Goal: Use online tool/utility: Utilize a website feature to perform a specific function

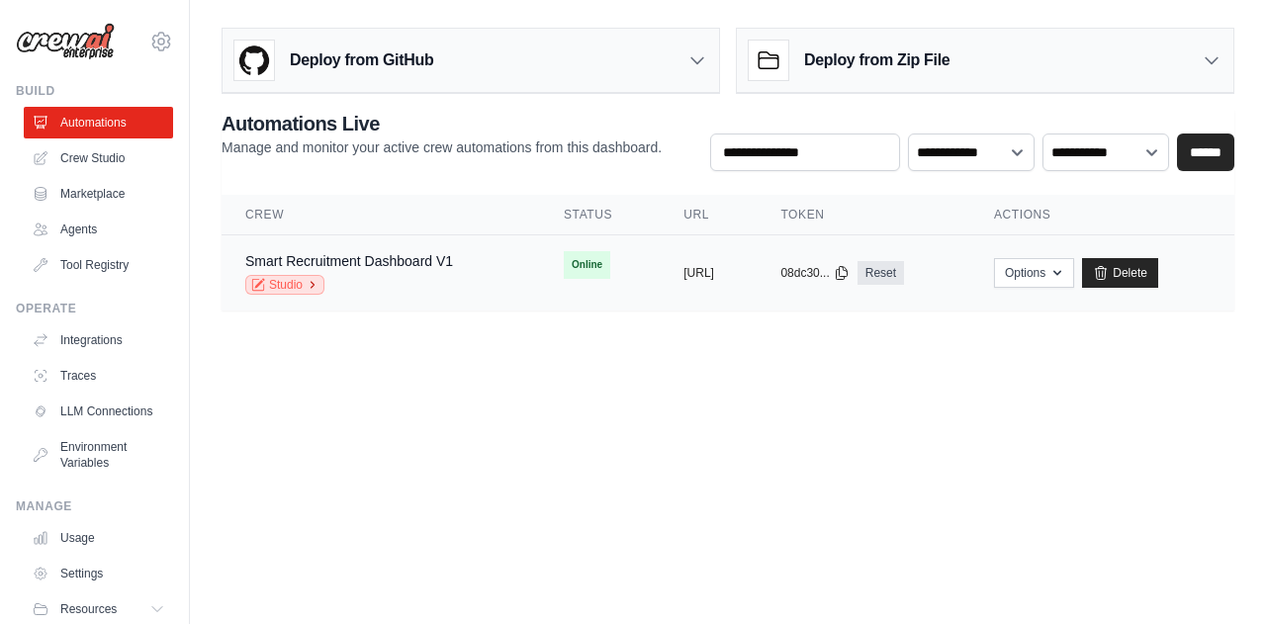
click at [290, 280] on link "Studio" at bounding box center [284, 285] width 79 height 20
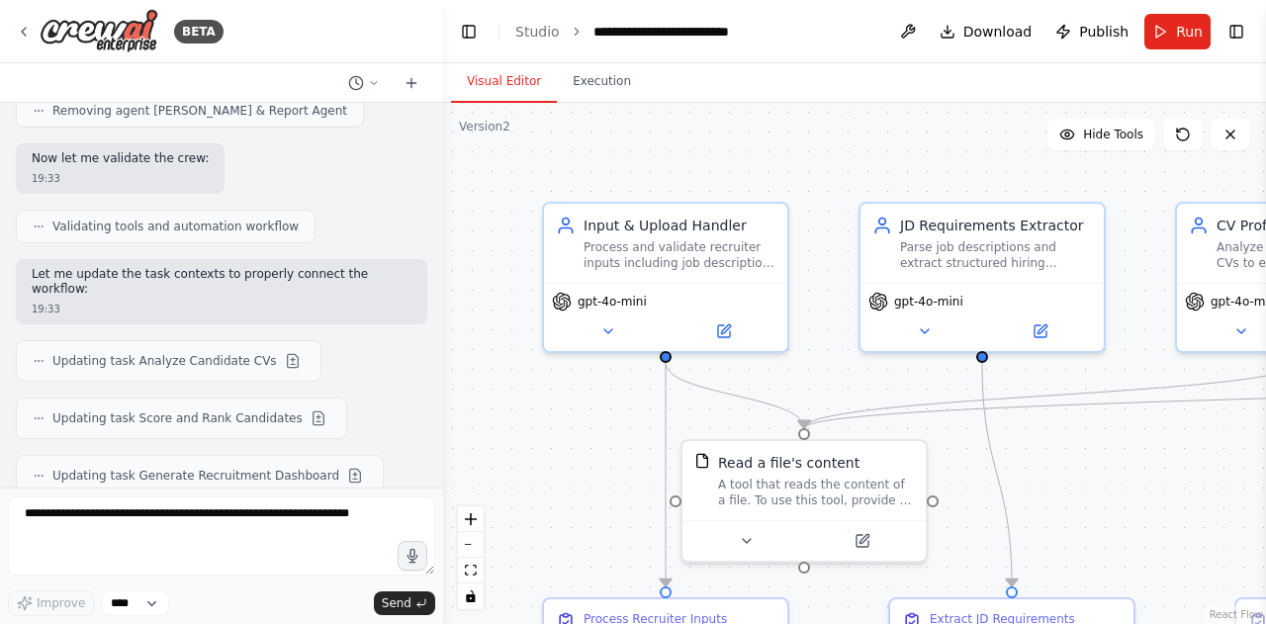
scroll to position [6518, 0]
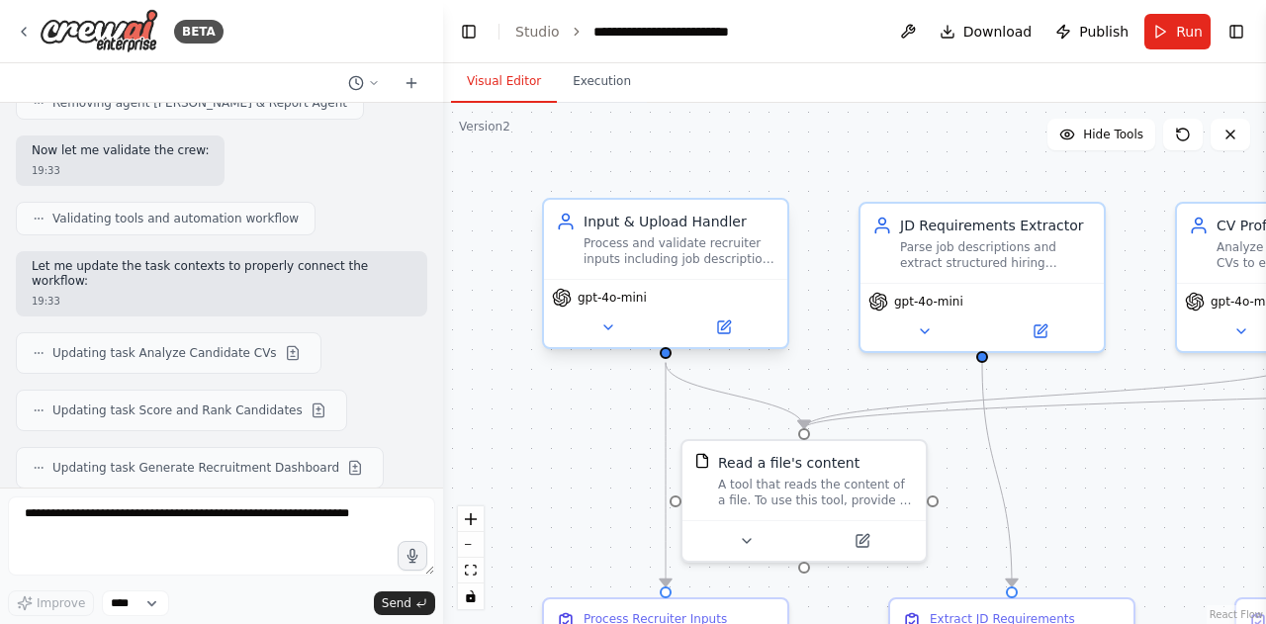
click at [612, 234] on div "Input & Upload Handler Process and validate recruiter inputs including job desc…" at bounding box center [680, 239] width 192 height 55
click at [435, 143] on div at bounding box center [439, 312] width 8 height 624
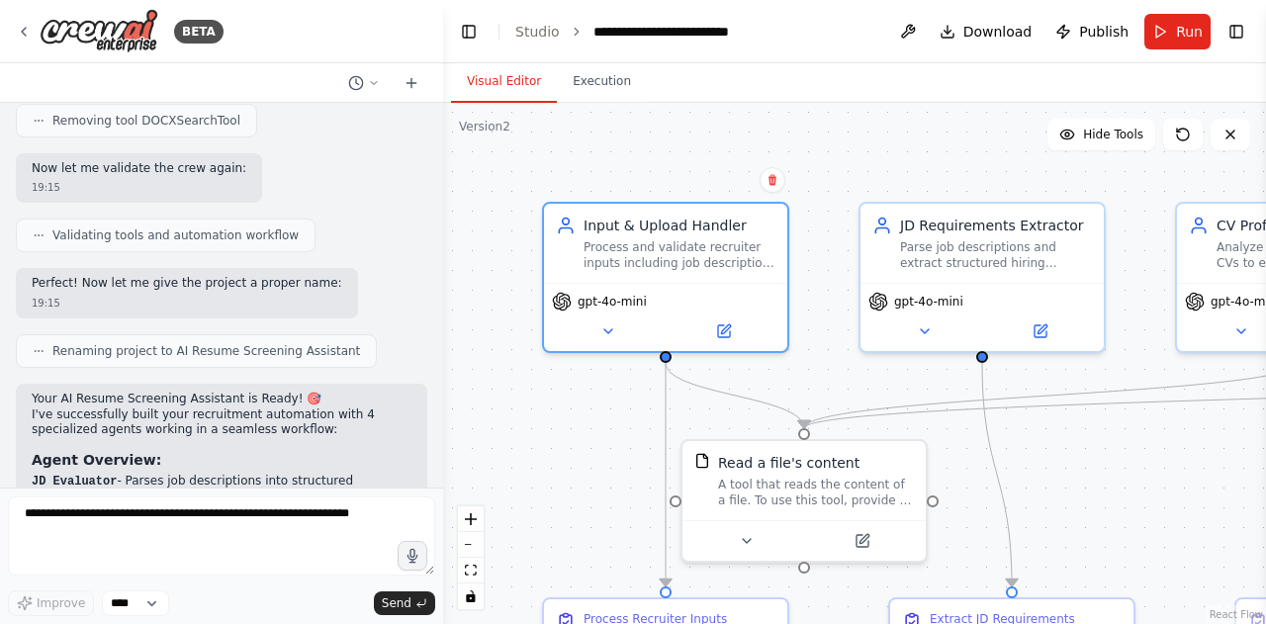
scroll to position [2113, 0]
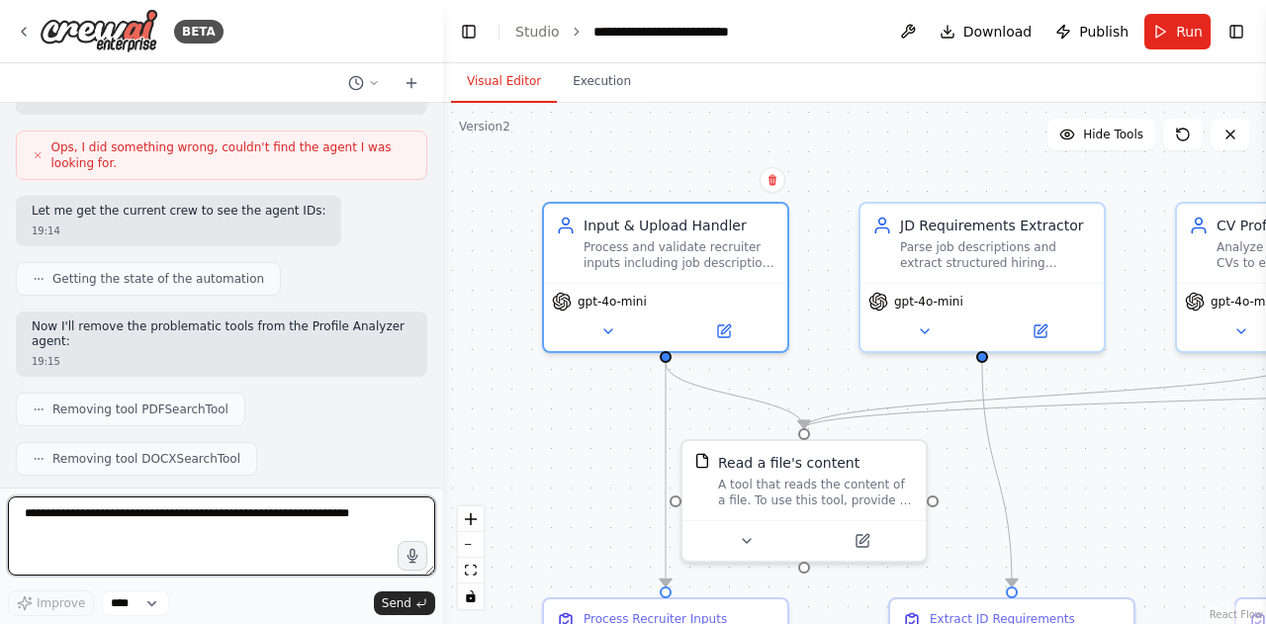
click at [216, 517] on textarea at bounding box center [221, 536] width 427 height 79
paste textarea "**********"
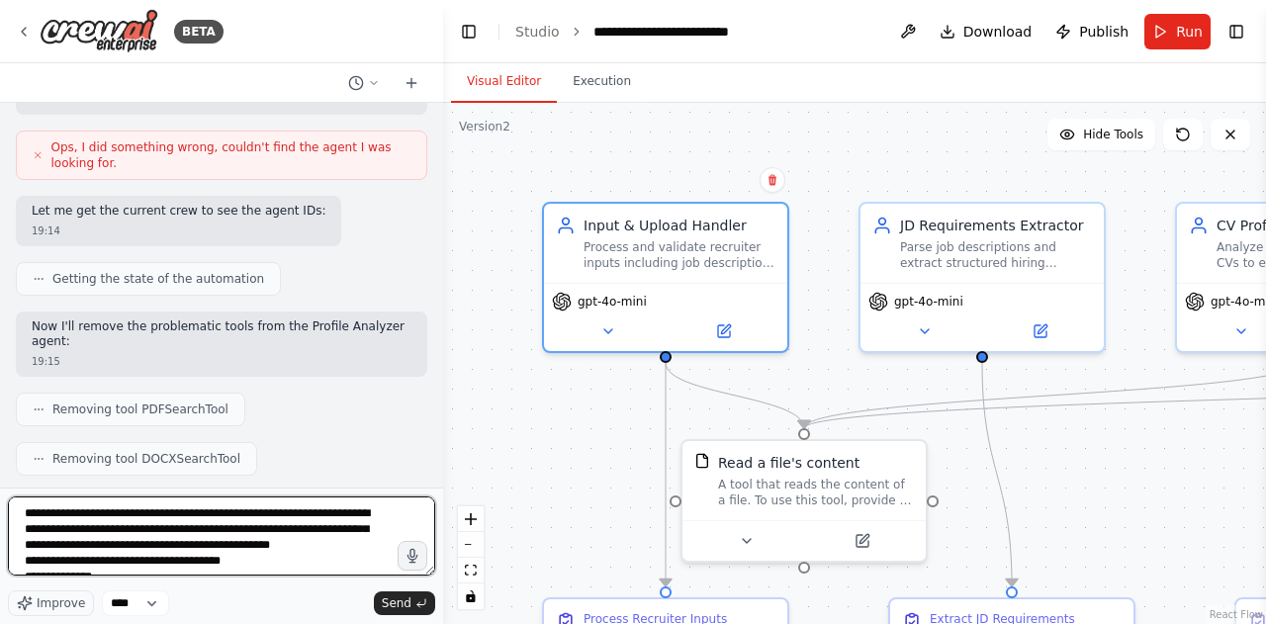
scroll to position [1180, 0]
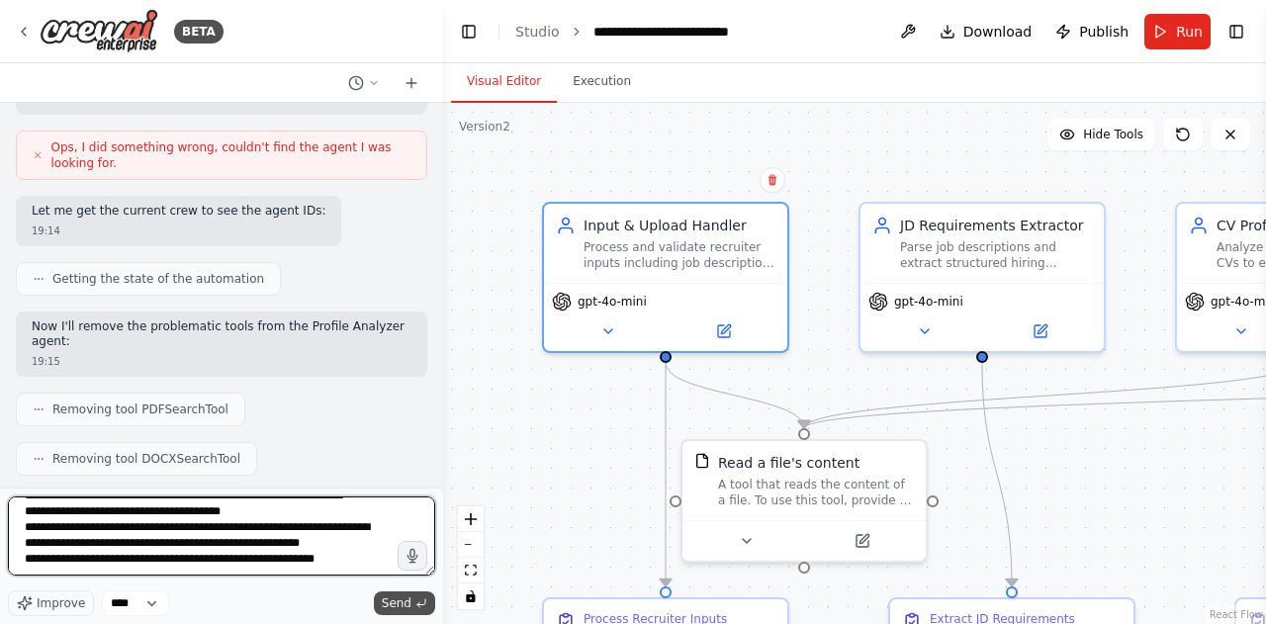
type textarea "**********"
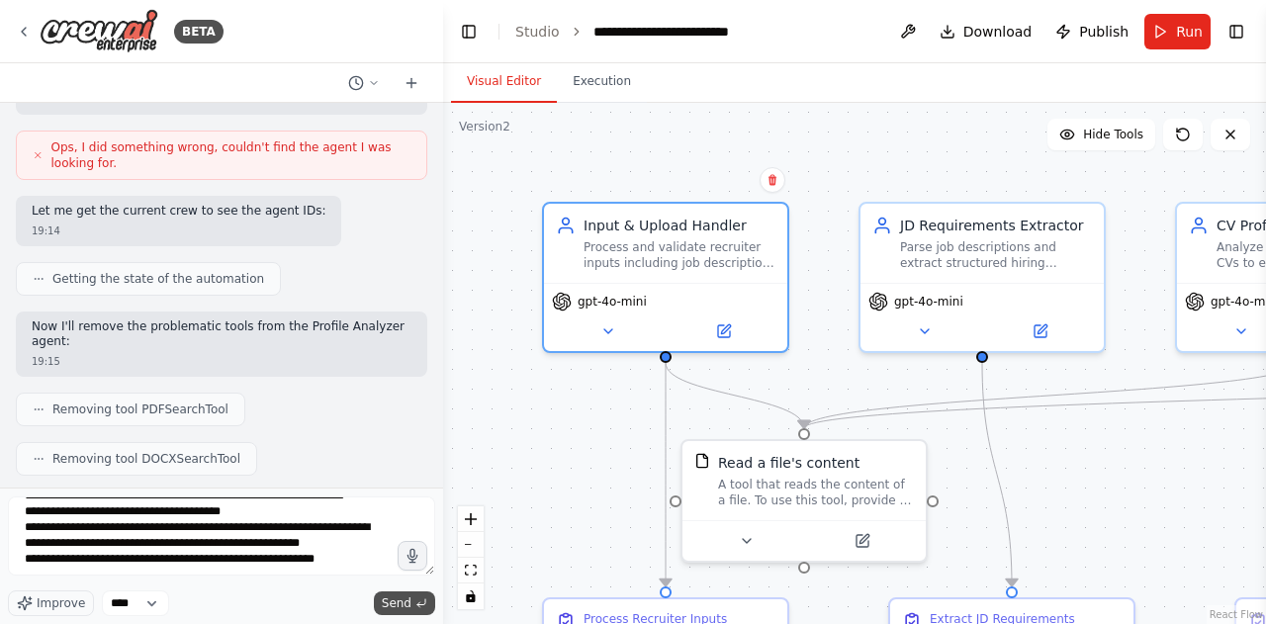
click at [384, 598] on button "Send" at bounding box center [404, 603] width 61 height 24
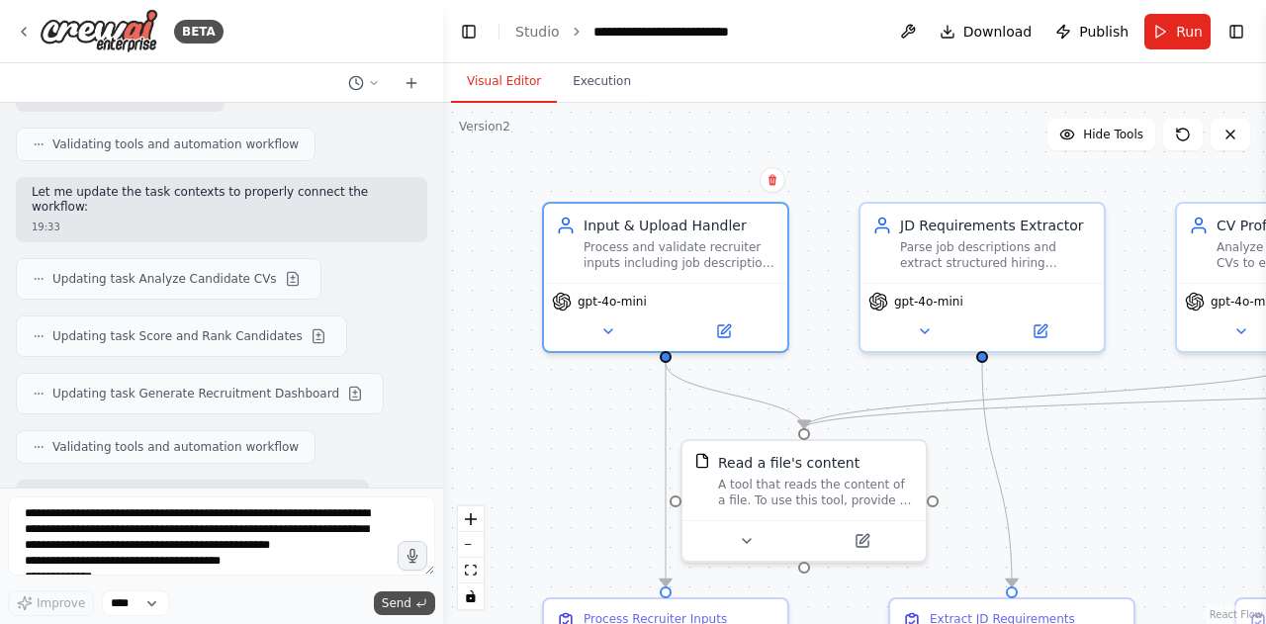
scroll to position [7339, 0]
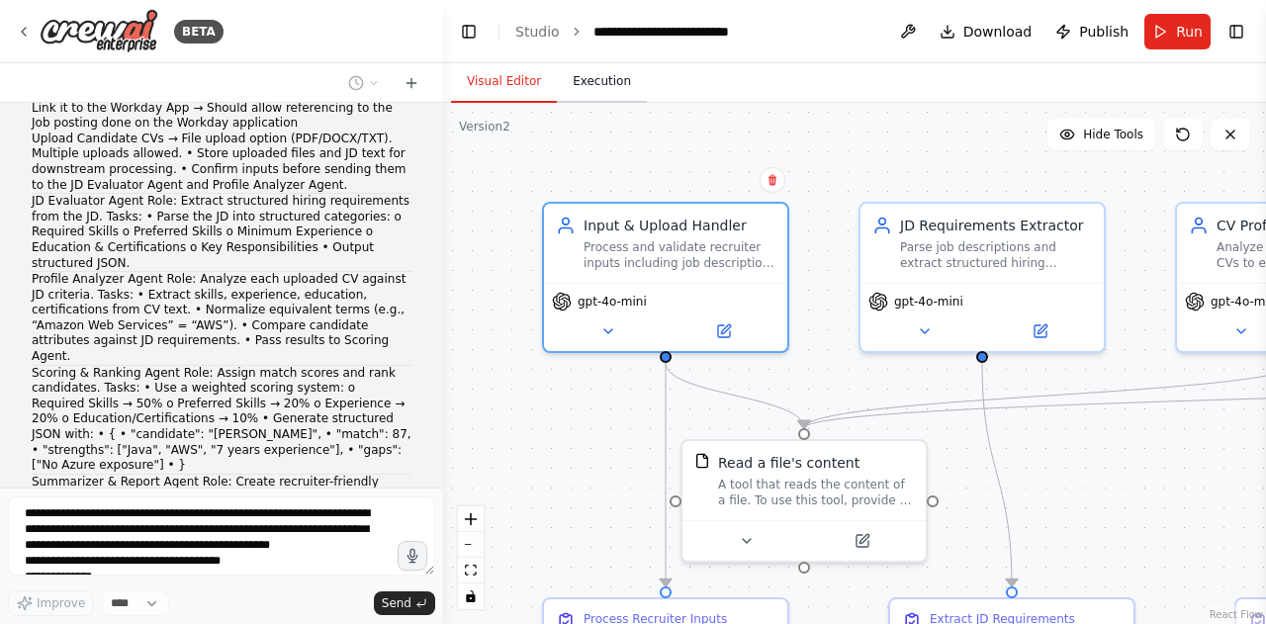
click at [589, 82] on button "Execution" at bounding box center [602, 82] width 90 height 42
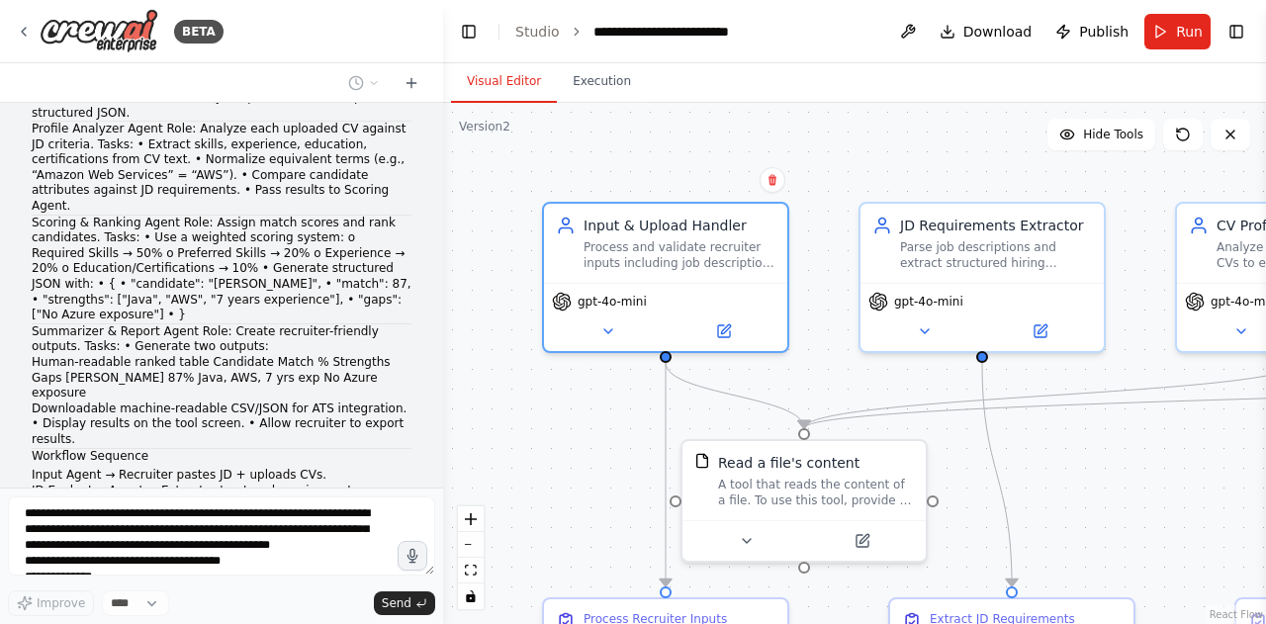
click at [526, 82] on button "Visual Editor" at bounding box center [504, 82] width 106 height 42
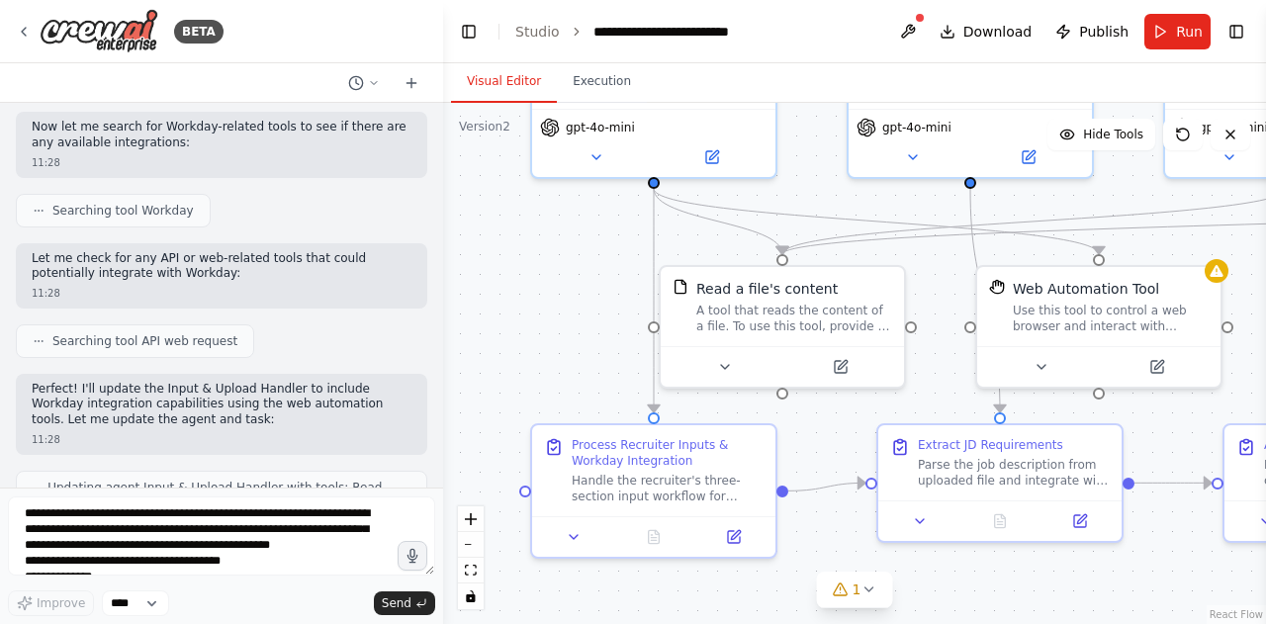
scroll to position [8406, 0]
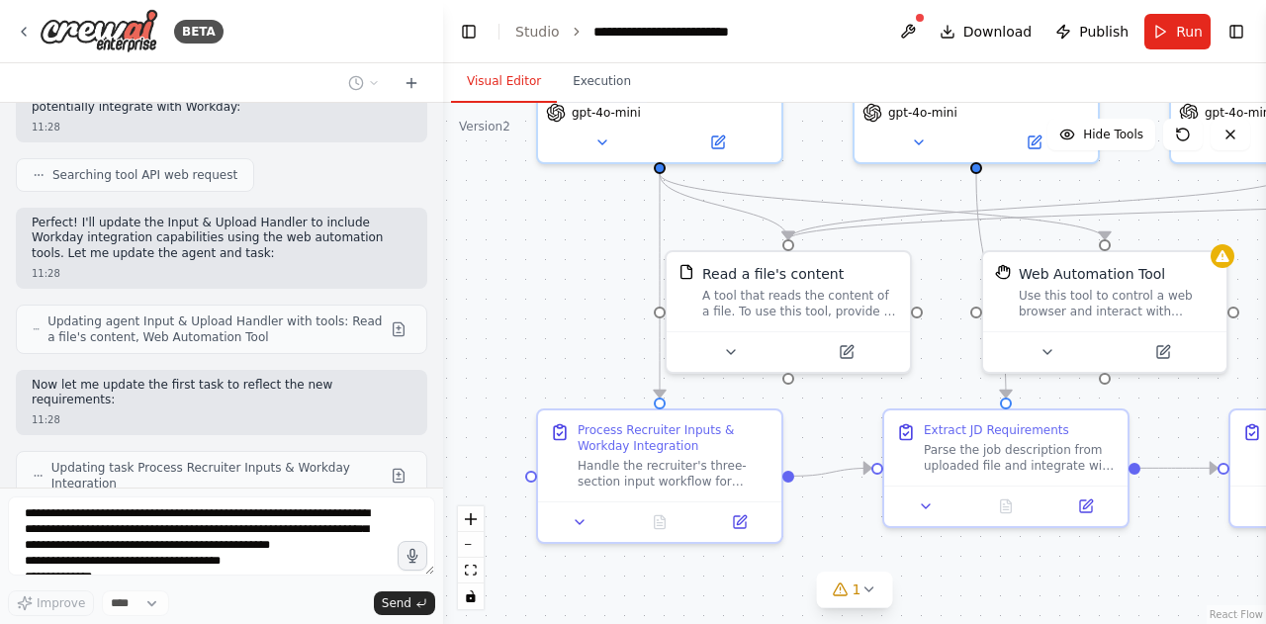
drag, startPoint x: 813, startPoint y: 262, endPoint x: 807, endPoint y: 73, distance: 189.0
click at [807, 73] on div "Visual Editor Execution Version 2 Hide Tools .deletable-edge-delete-btn { width…" at bounding box center [854, 343] width 823 height 561
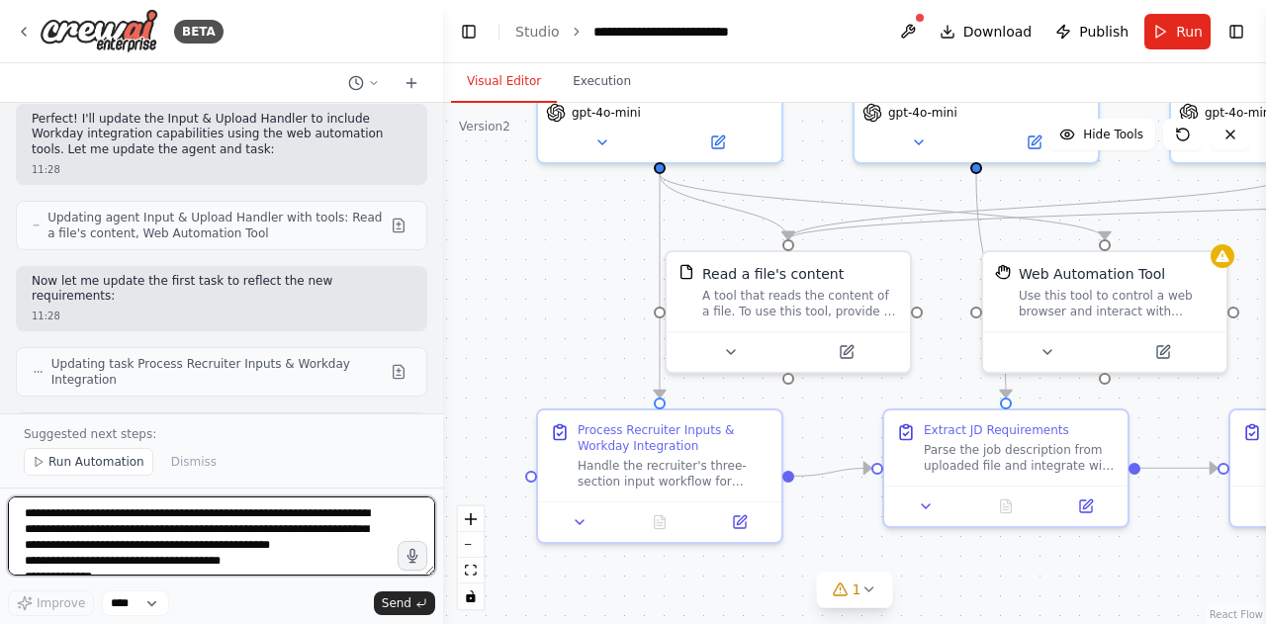
scroll to position [8525, 0]
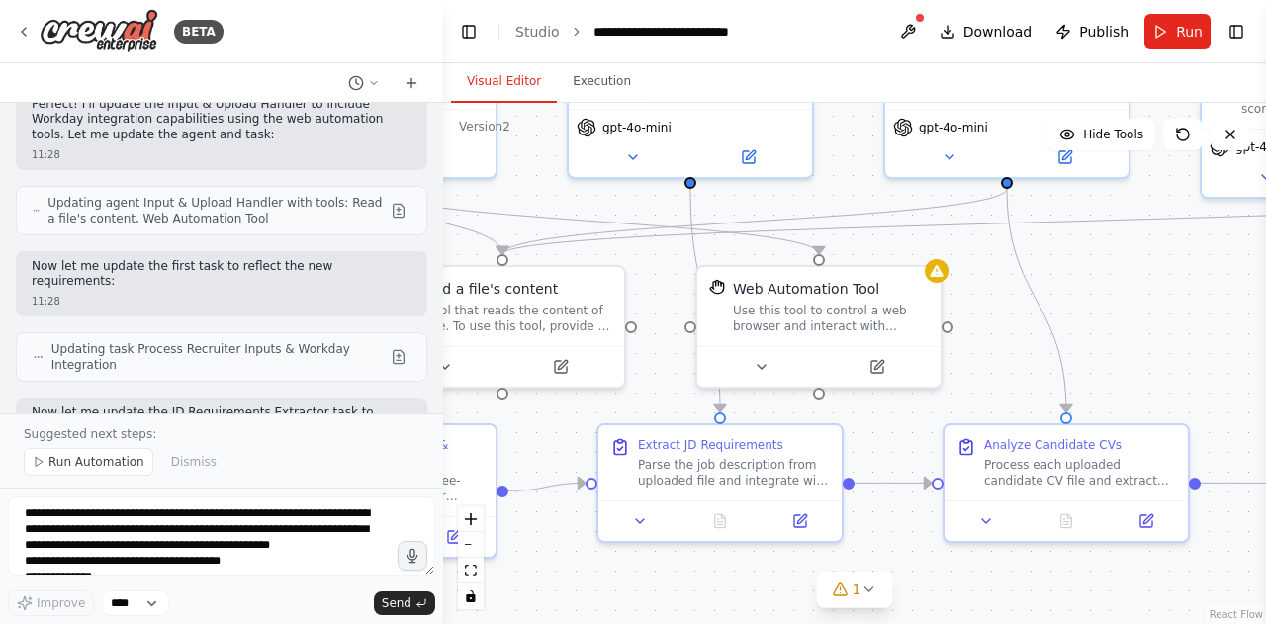
drag, startPoint x: 841, startPoint y: 408, endPoint x: 537, endPoint y: 425, distance: 304.1
click at [537, 425] on div ".deletable-edge-delete-btn { width: 20px; height: 20px; border: 0px solid #ffff…" at bounding box center [854, 363] width 823 height 521
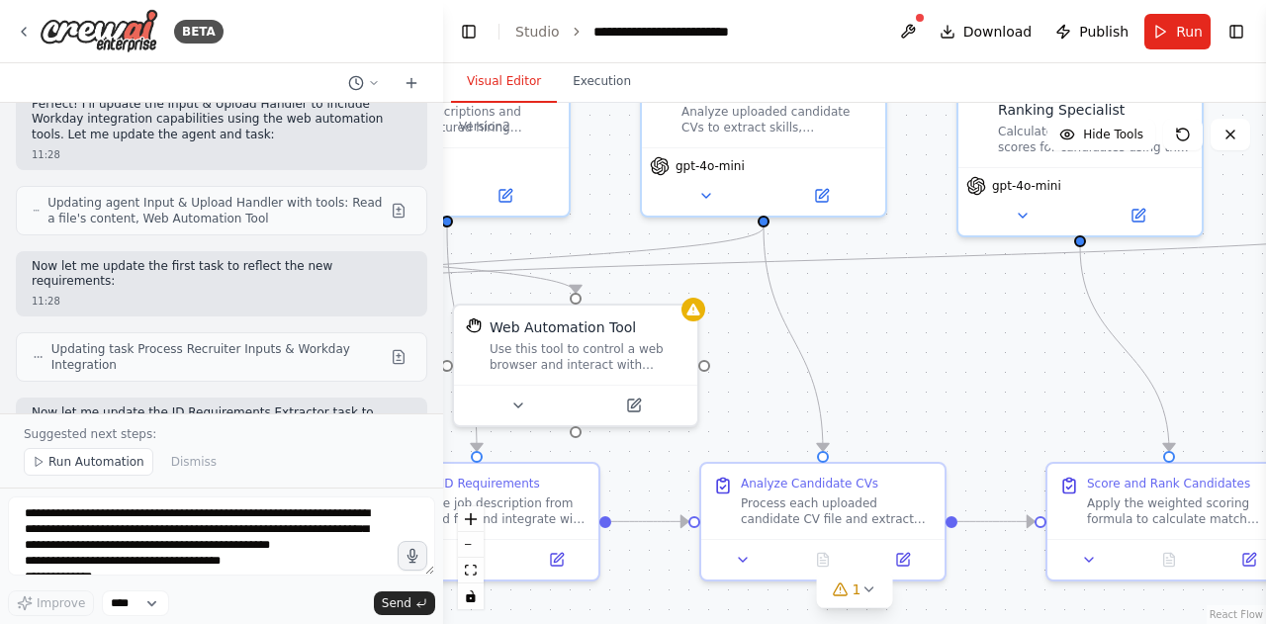
drag, startPoint x: 1219, startPoint y: 367, endPoint x: 993, endPoint y: 404, distance: 228.5
click at [993, 404] on div ".deletable-edge-delete-btn { width: 20px; height: 20px; border: 0px solid #ffff…" at bounding box center [854, 363] width 823 height 521
click at [69, 474] on button "Run Automation" at bounding box center [89, 462] width 130 height 28
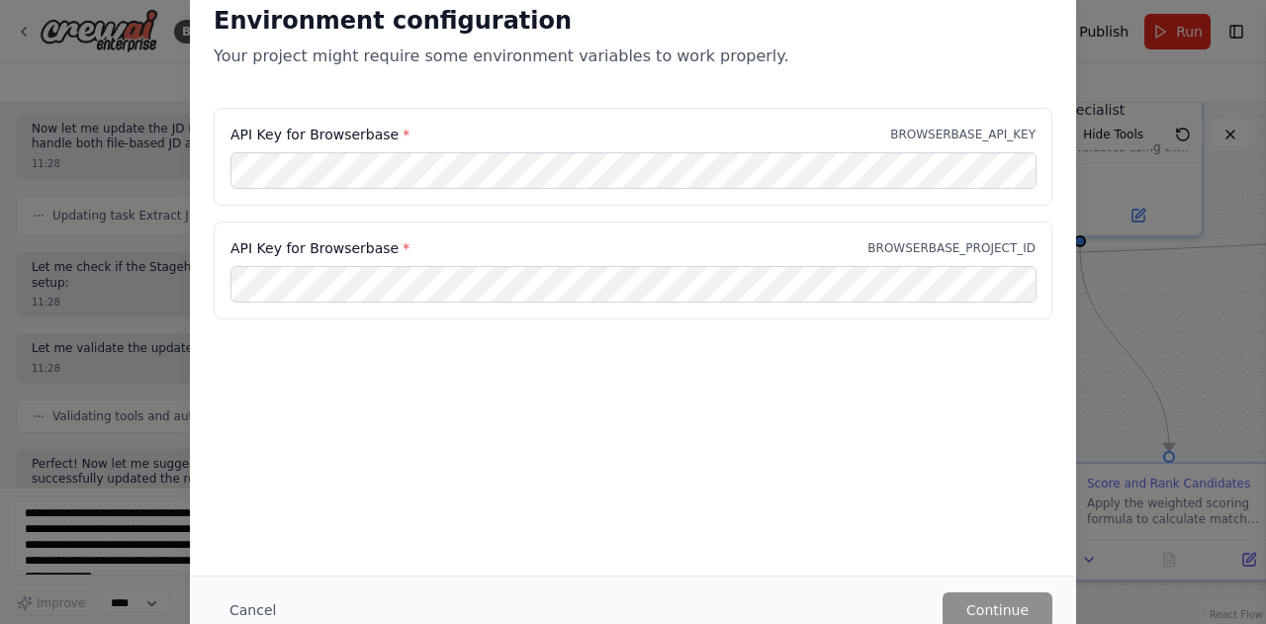
click at [1138, 262] on div "Environment configuration Your project might require some environment variables…" at bounding box center [633, 312] width 1266 height 624
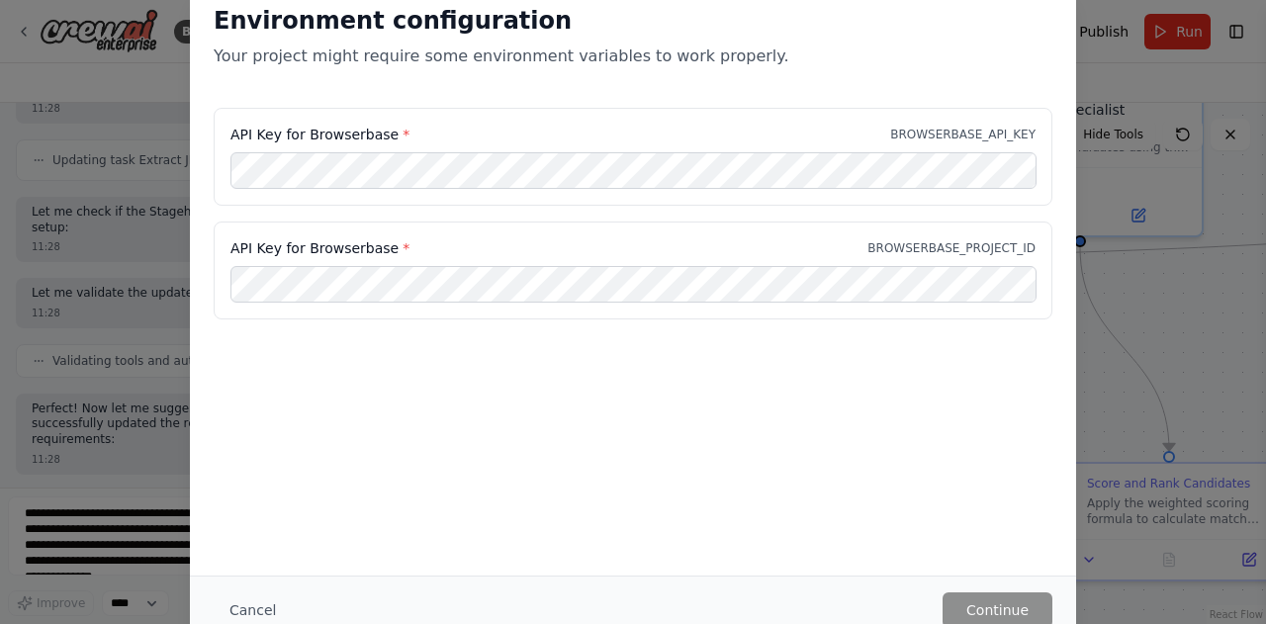
click at [1042, 407] on div "Environment configuration Your project might require some environment variables…" at bounding box center [633, 278] width 886 height 594
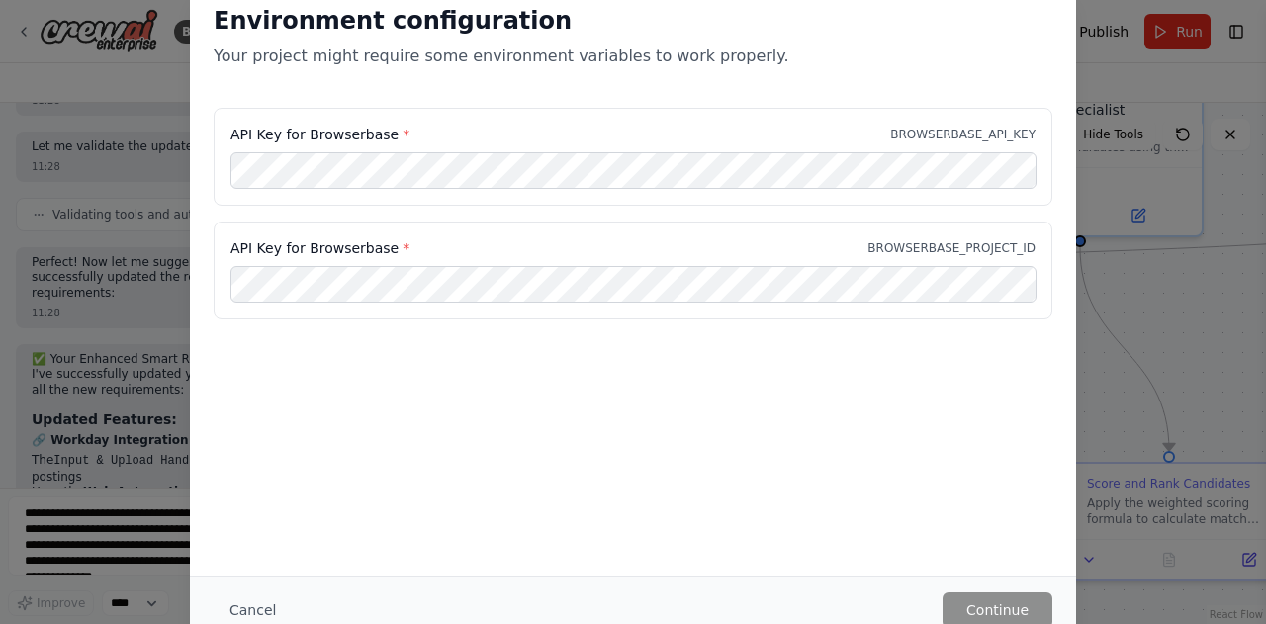
click at [1264, 92] on div "Environment configuration Your project might require some environment variables…" at bounding box center [633, 312] width 1266 height 624
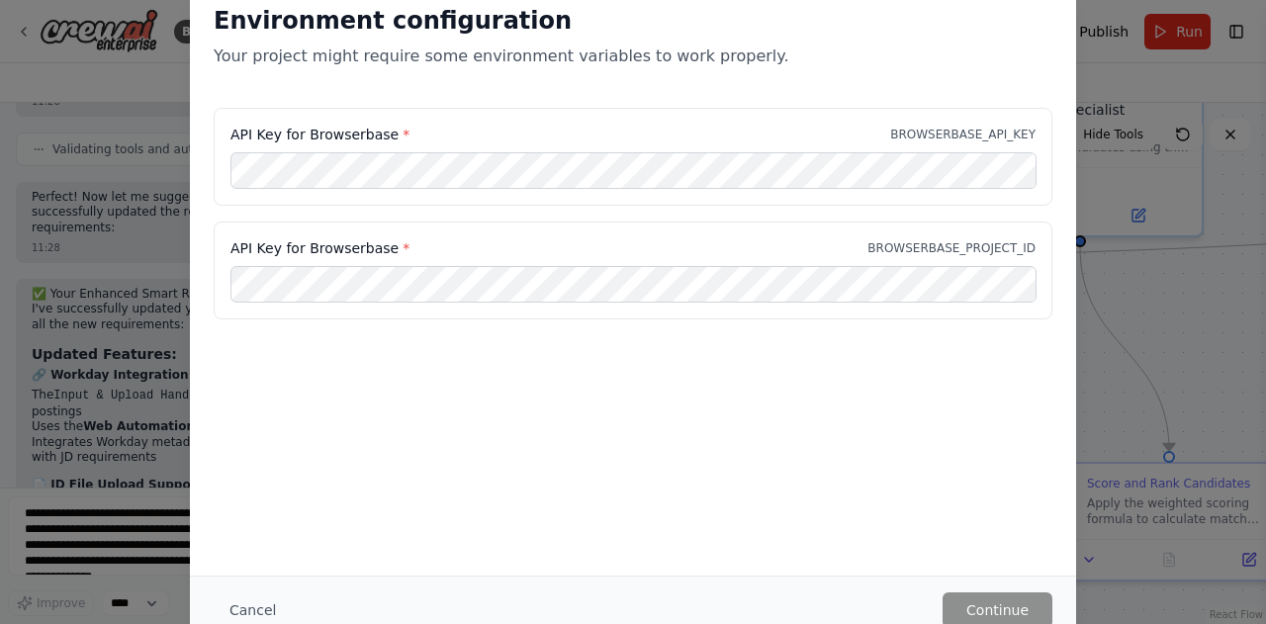
click at [932, 96] on div "Environment configuration Your project might require some environment variables…" at bounding box center [633, 44] width 886 height 127
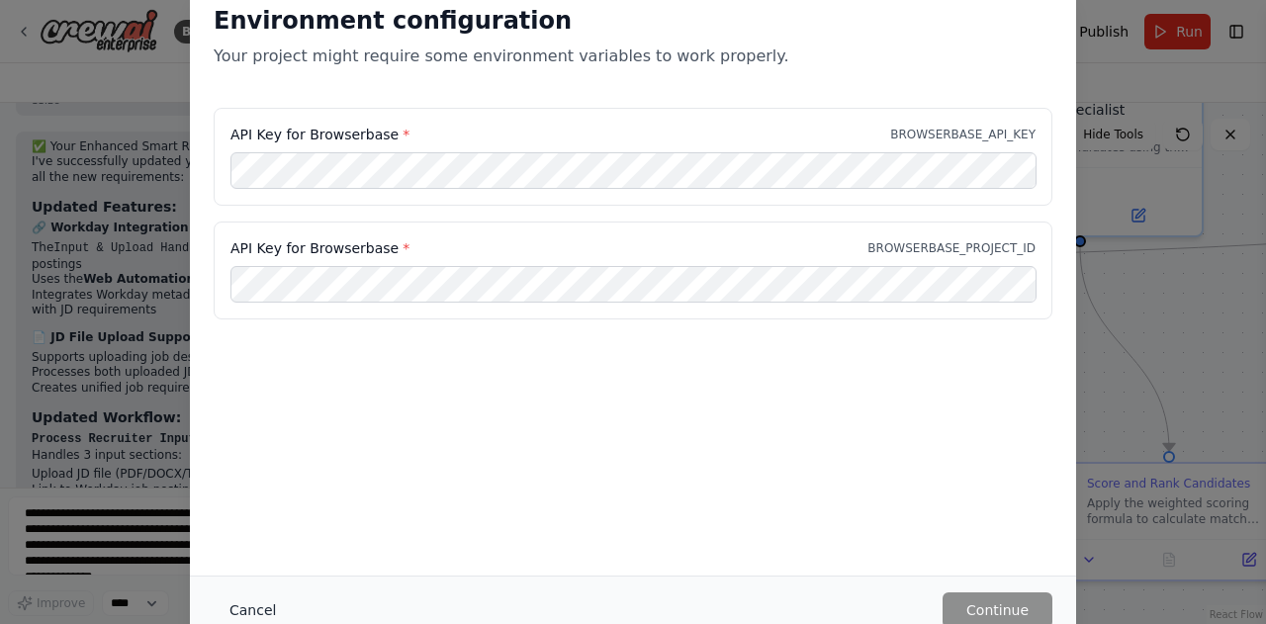
scroll to position [9238, 0]
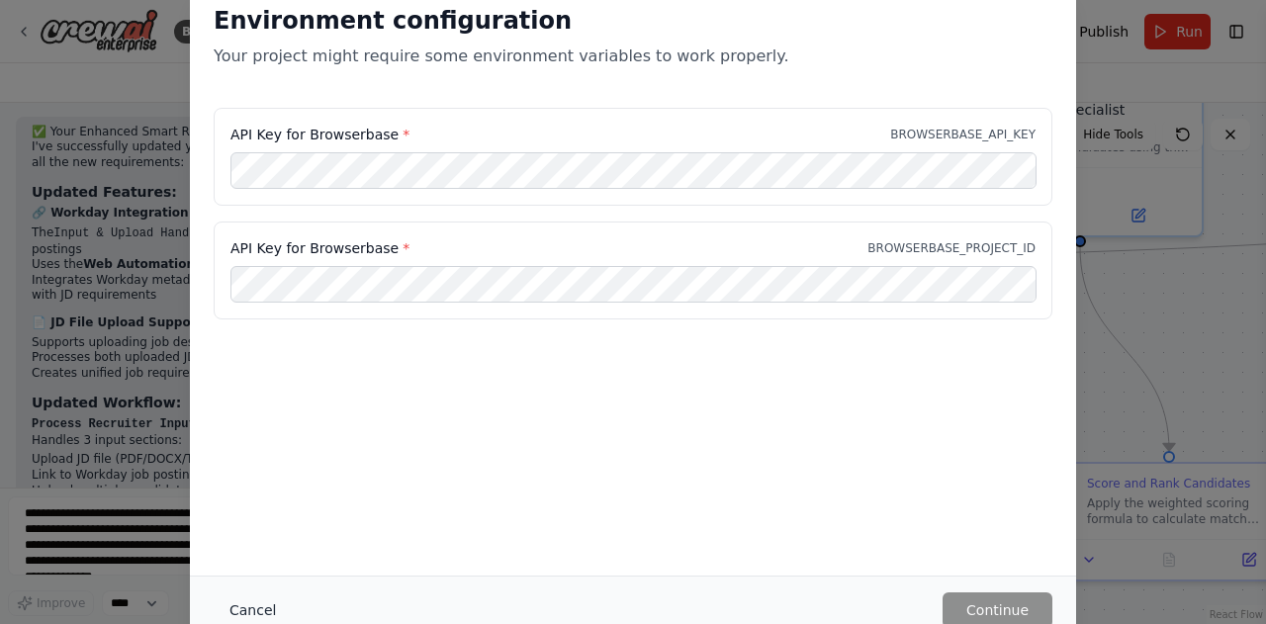
click at [259, 606] on button "Cancel" at bounding box center [253, 610] width 78 height 36
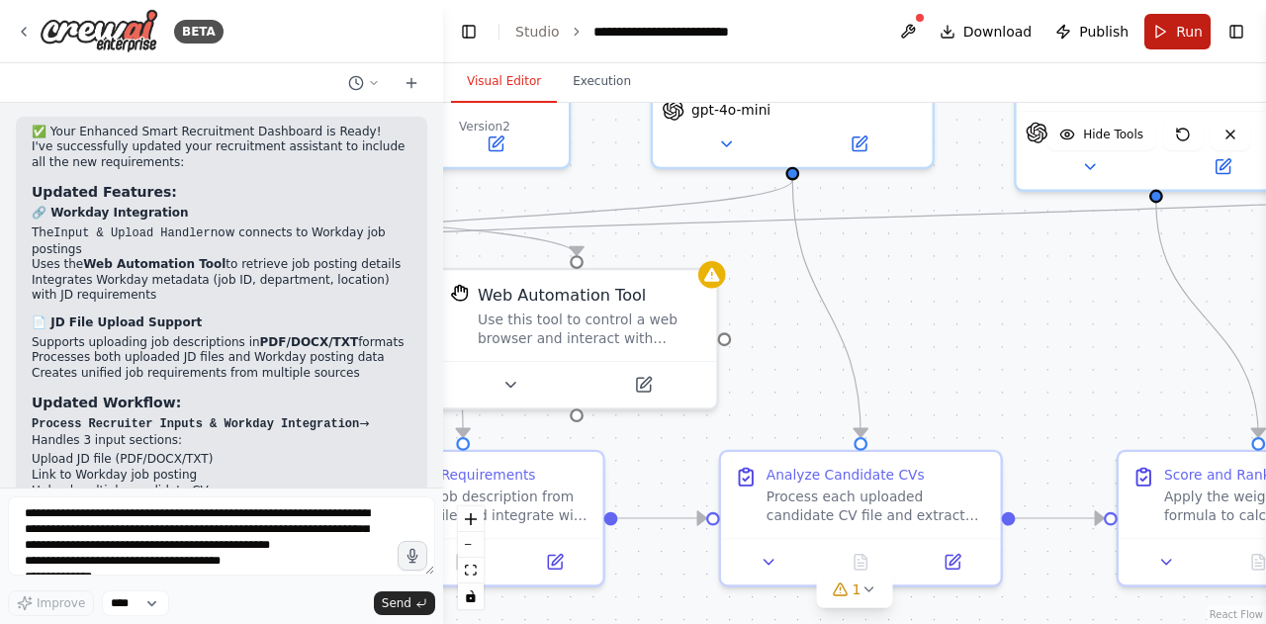
click at [1185, 39] on span "Run" at bounding box center [1189, 32] width 27 height 20
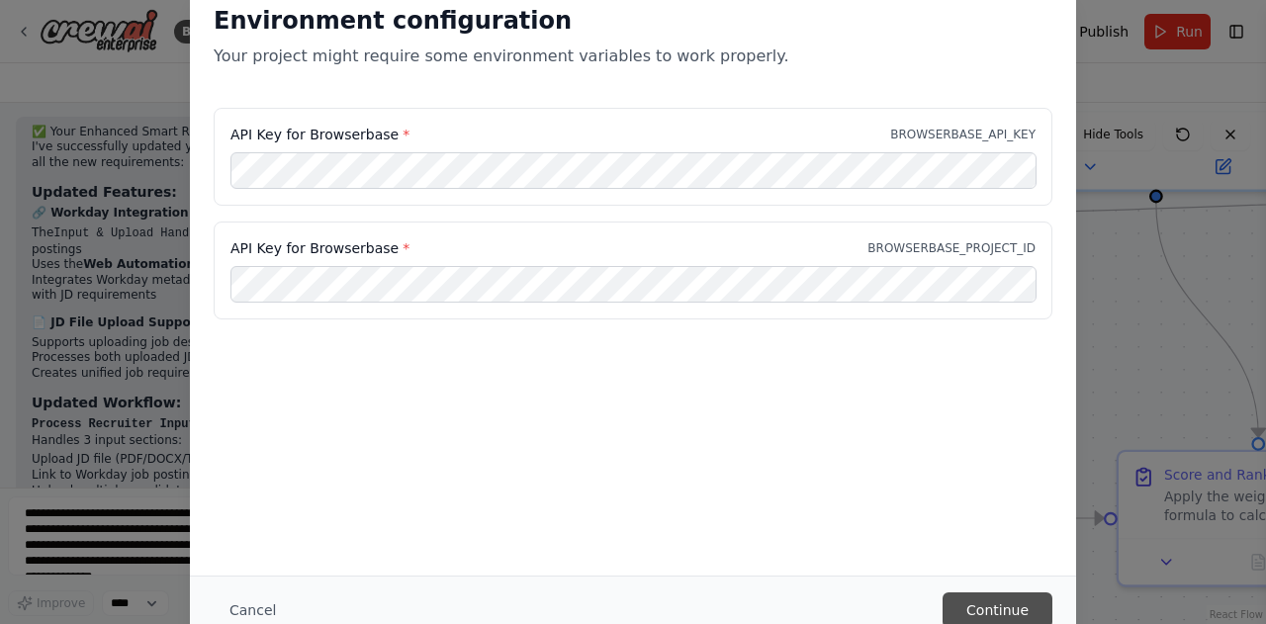
click at [1013, 608] on button "Continue" at bounding box center [998, 610] width 110 height 36
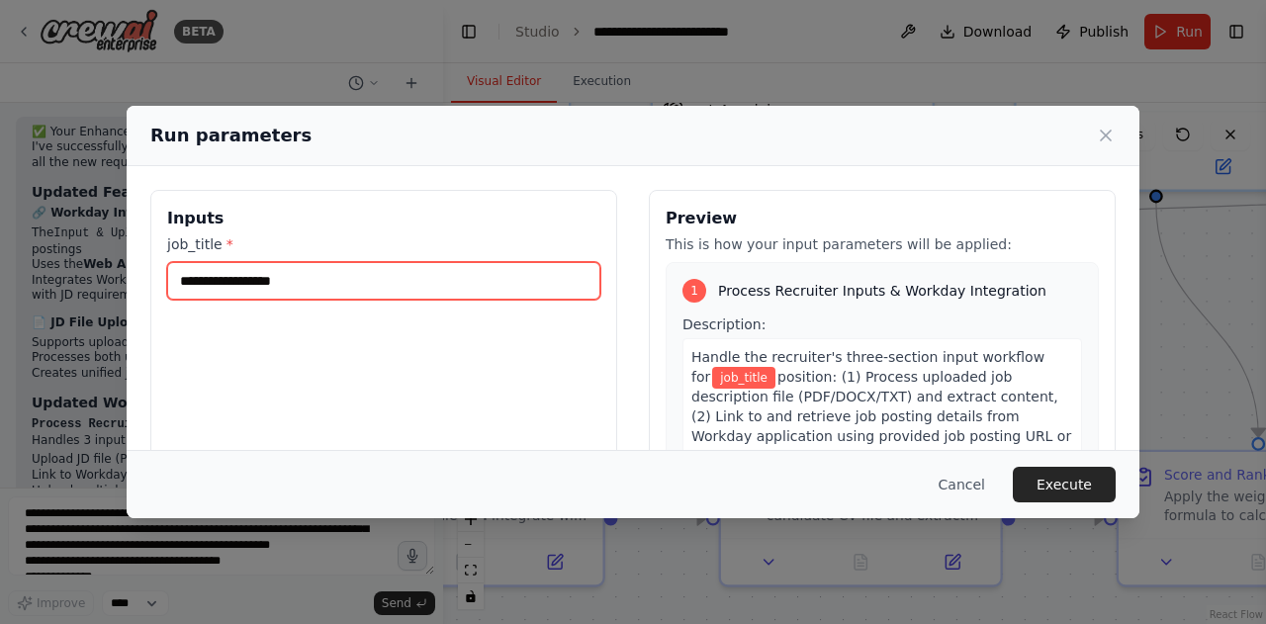
click at [324, 277] on input "job_title *" at bounding box center [383, 281] width 433 height 38
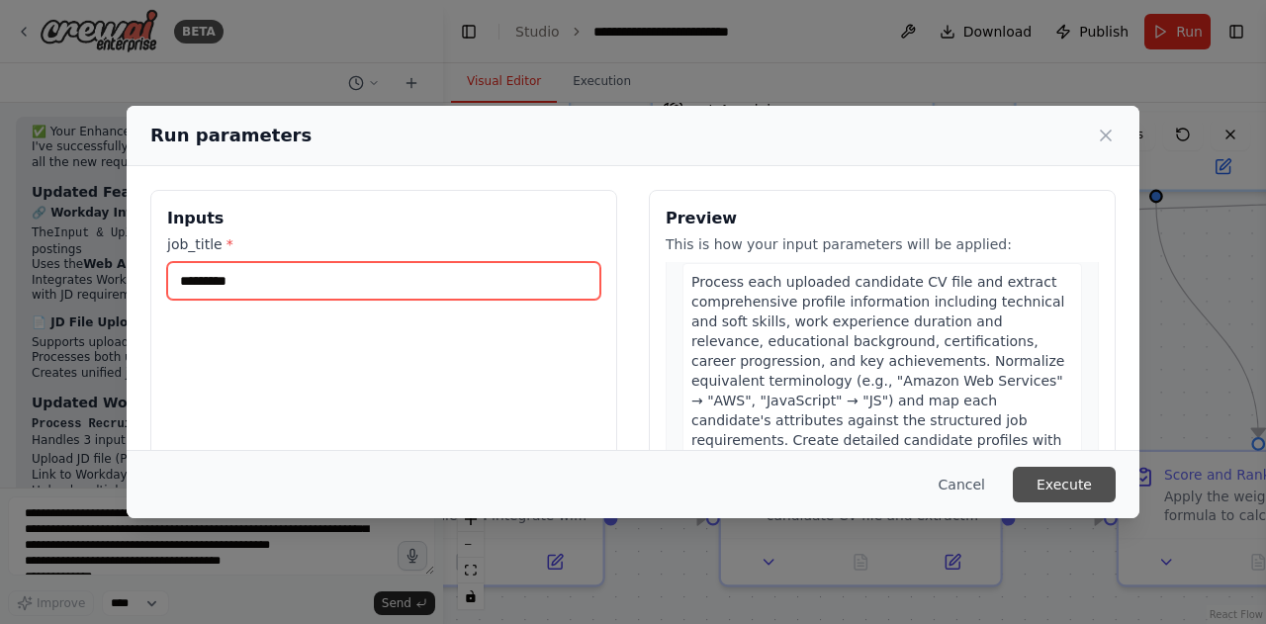
scroll to position [1376, 0]
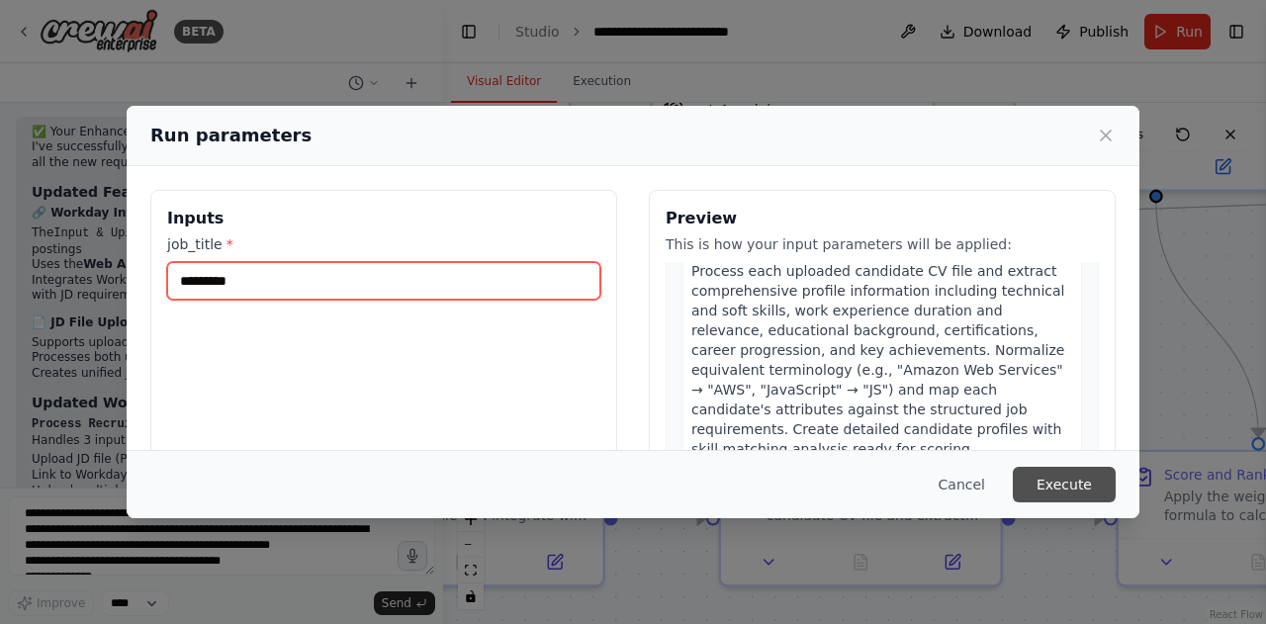
type input "*********"
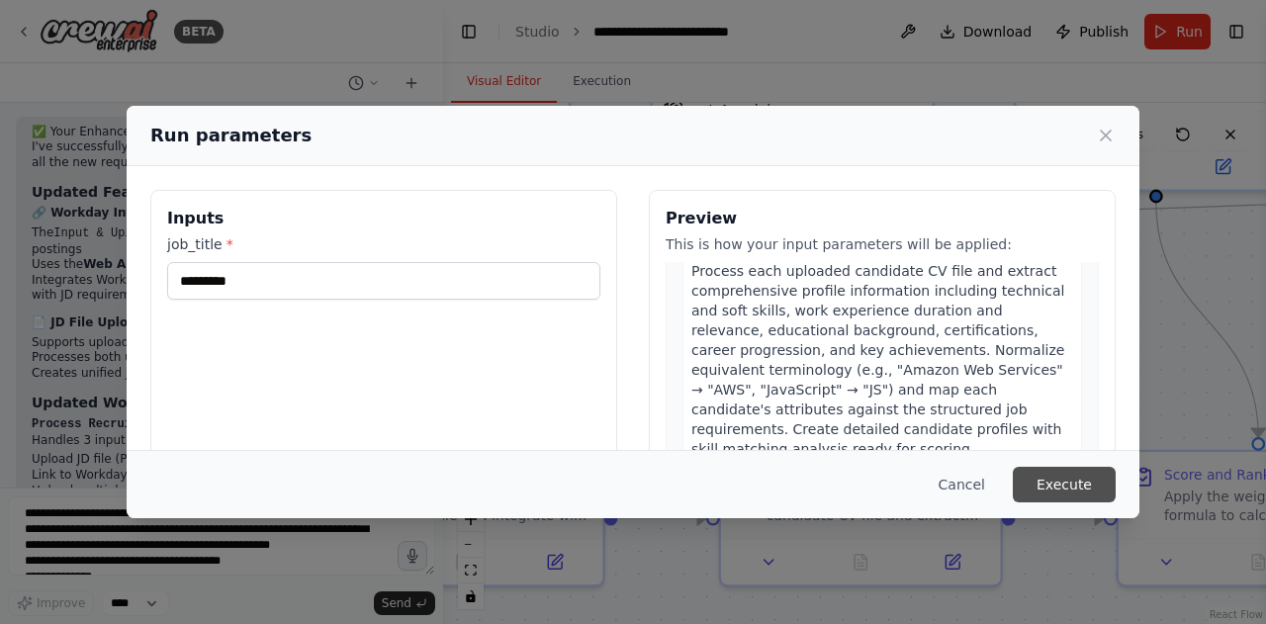
click at [1044, 490] on button "Execute" at bounding box center [1064, 485] width 103 height 36
